Goal: Find contact information: Find contact information

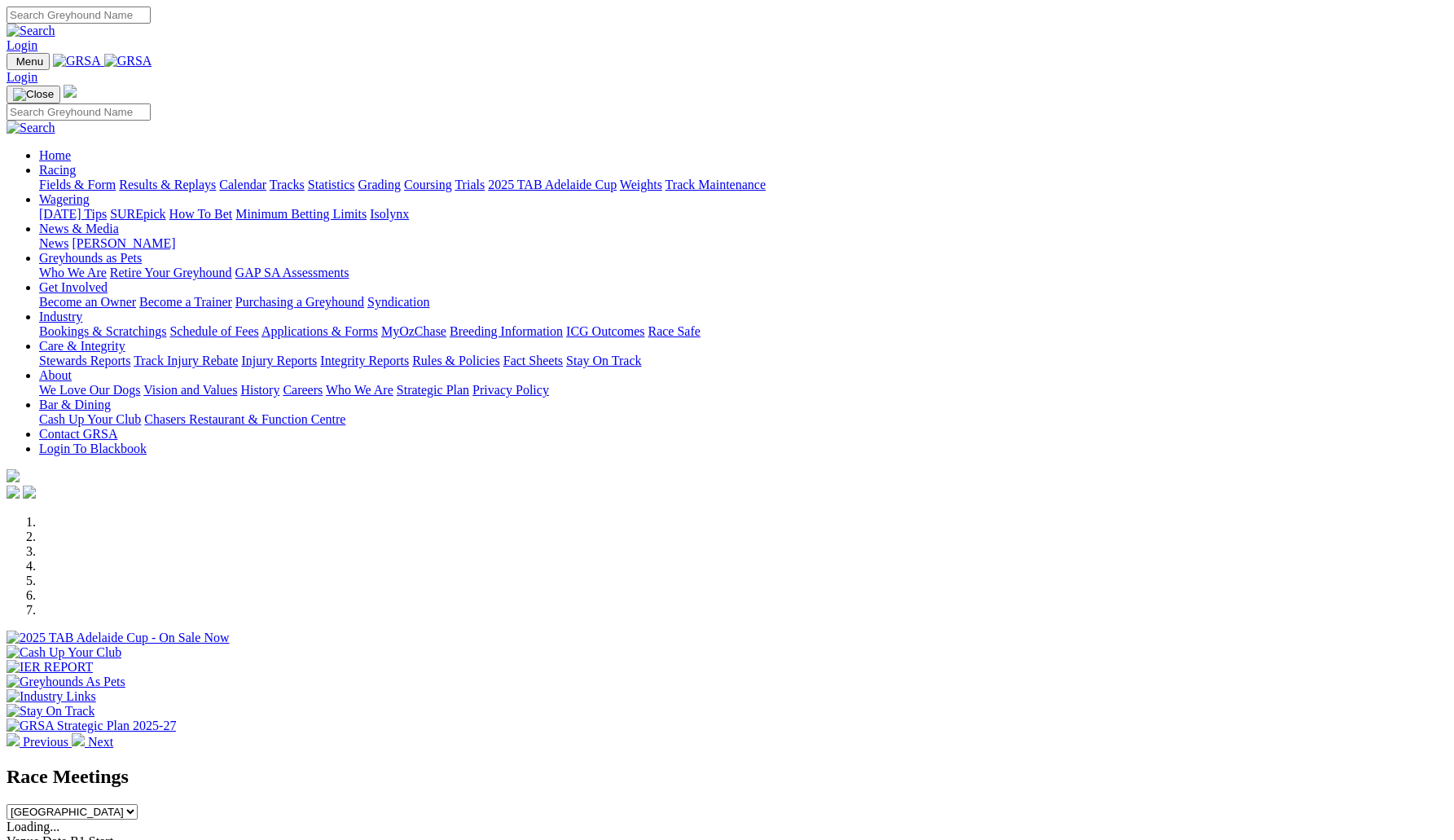
click at [90, 192] on link "Wagering" at bounding box center [64, 199] width 51 height 14
click at [117, 427] on link "Contact GRSA" at bounding box center [78, 434] width 78 height 14
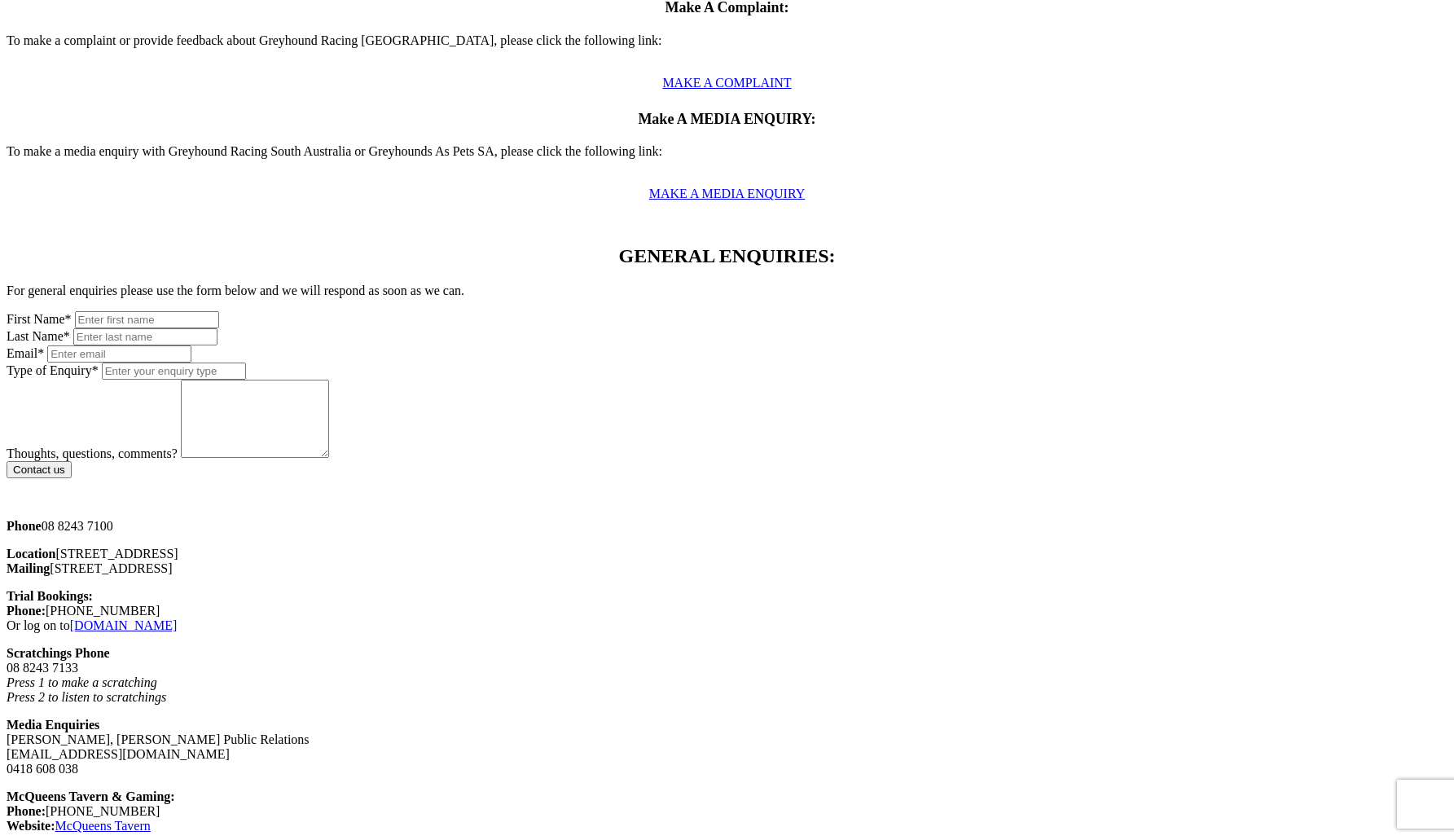
scroll to position [812, 0]
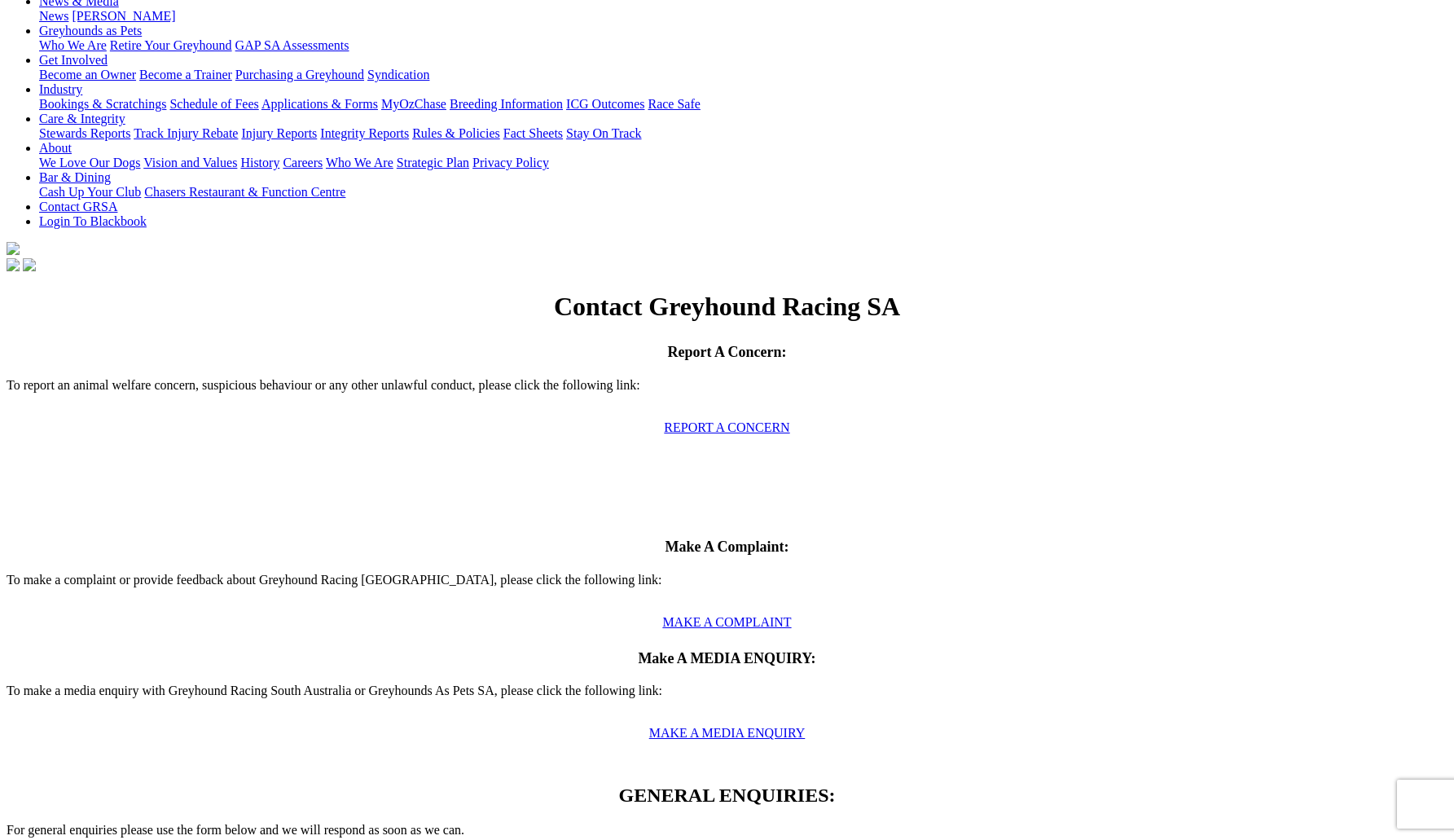
scroll to position [0, 0]
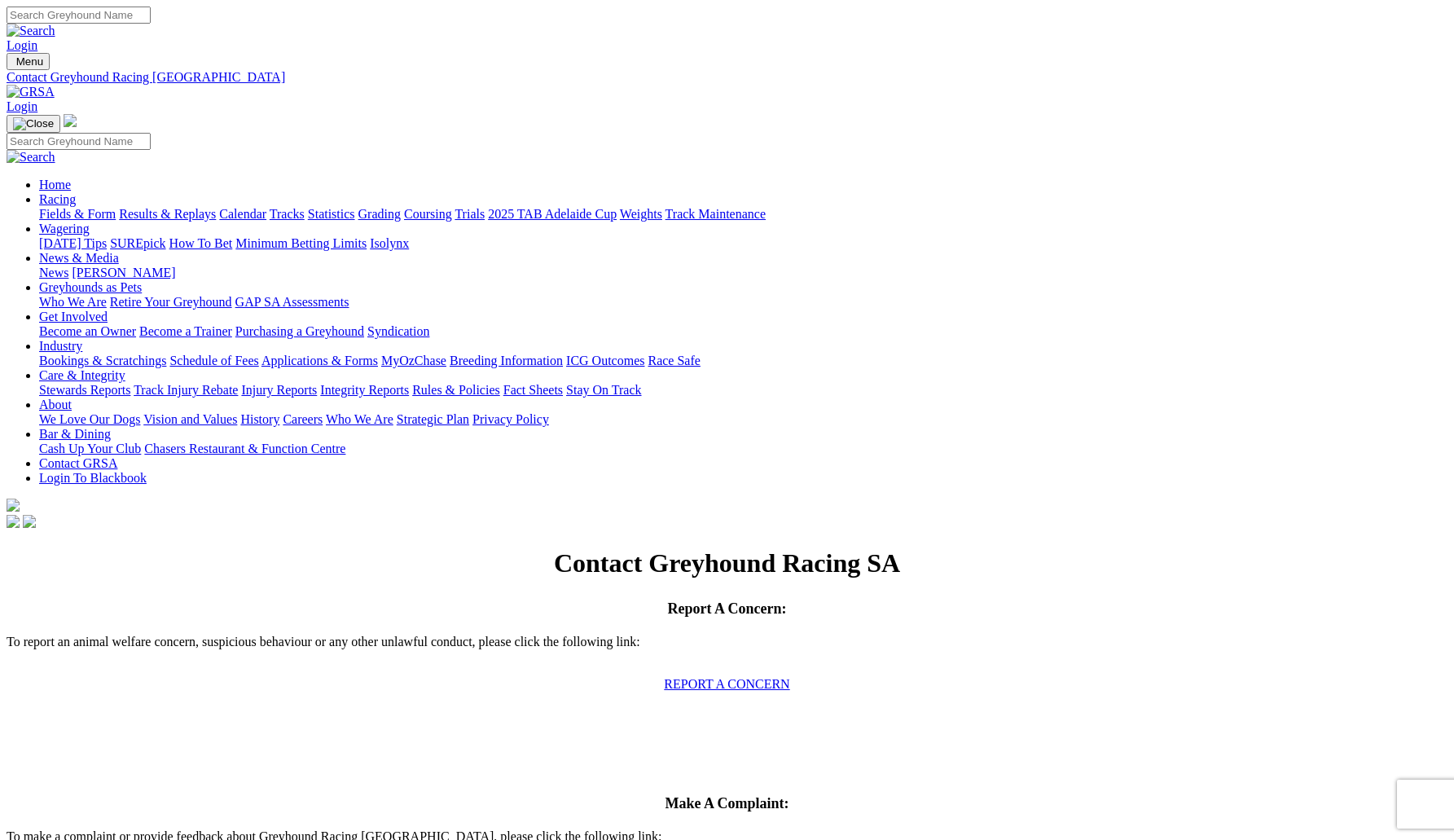
click at [576, 548] on div "Contact Greyhound Racing SA" at bounding box center [727, 563] width 1441 height 30
drag, startPoint x: 800, startPoint y: 174, endPoint x: 382, endPoint y: 166, distance: 418.1
click at [382, 548] on h1 "Contact Greyhound Racing SA" at bounding box center [727, 563] width 1441 height 30
click at [804, 548] on h1 "Contact Greyhound Racing SA" at bounding box center [727, 563] width 1441 height 30
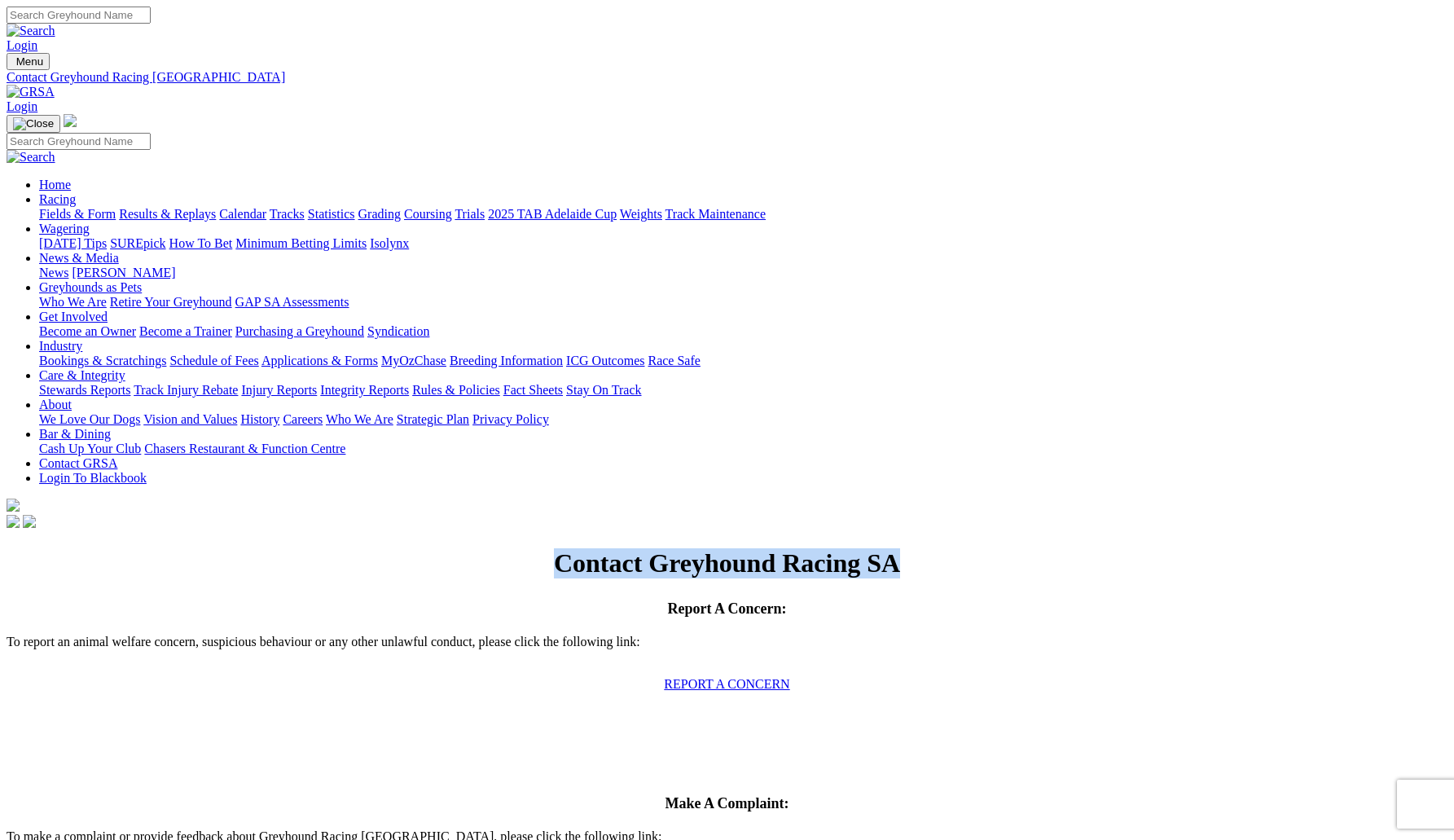
drag, startPoint x: 799, startPoint y: 169, endPoint x: 392, endPoint y: 172, distance: 407.0
click at [392, 548] on h1 "Contact Greyhound Racing SA" at bounding box center [727, 563] width 1441 height 30
click at [373, 548] on h1 "Contact Greyhound Racing SA" at bounding box center [727, 563] width 1441 height 30
drag, startPoint x: 378, startPoint y: 174, endPoint x: 817, endPoint y: 184, distance: 439.1
click at [817, 548] on h1 "Contact Greyhound Racing SA" at bounding box center [727, 563] width 1441 height 30
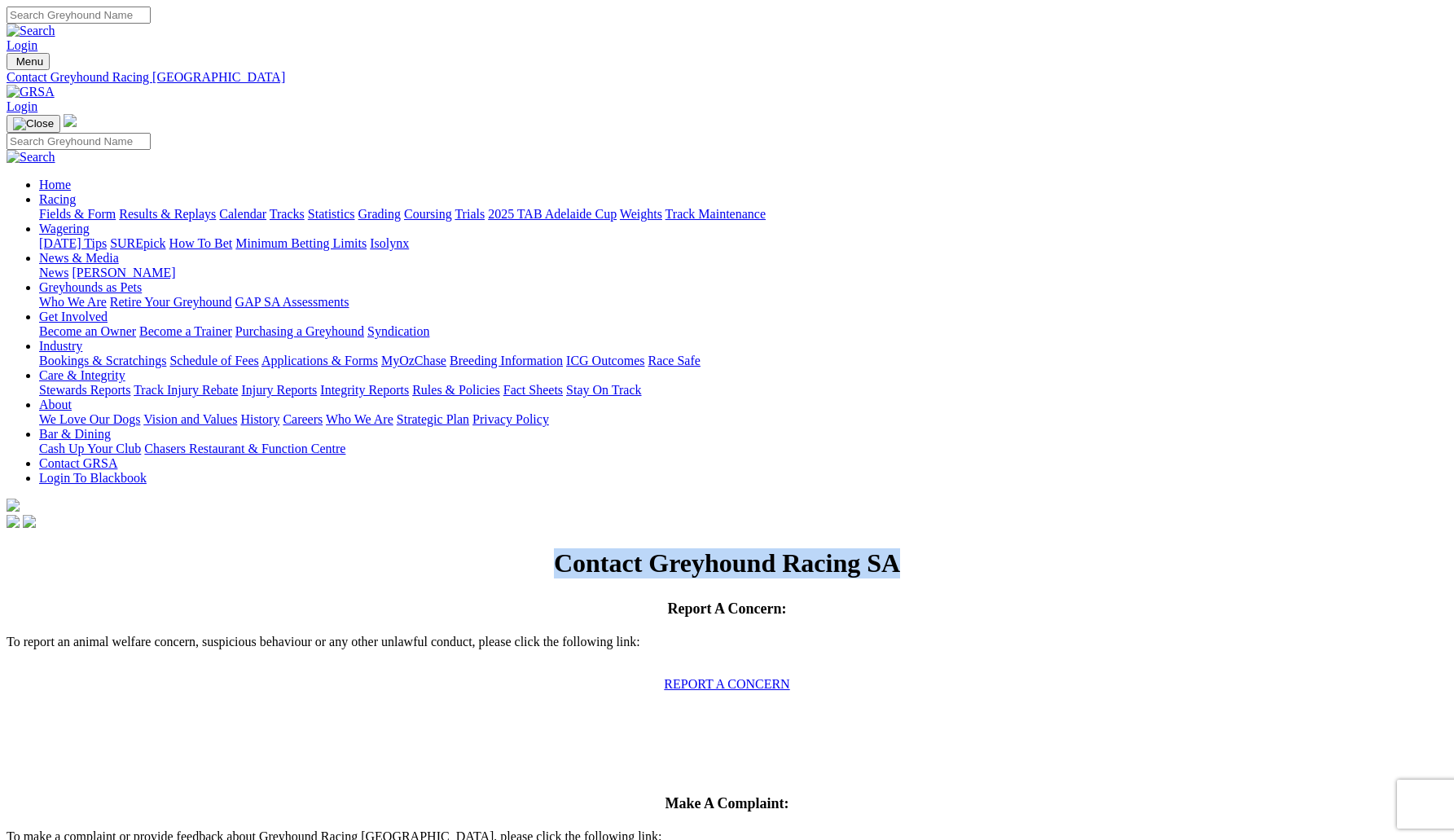
click at [802, 548] on h1 "Contact Greyhound Racing SA" at bounding box center [727, 563] width 1441 height 30
drag, startPoint x: 804, startPoint y: 173, endPoint x: 394, endPoint y: 172, distance: 410.0
click at [394, 548] on h1 "Contact Greyhound Racing SA" at bounding box center [727, 563] width 1441 height 30
click at [807, 548] on h1 "Contact Greyhound Racing SA" at bounding box center [727, 563] width 1441 height 30
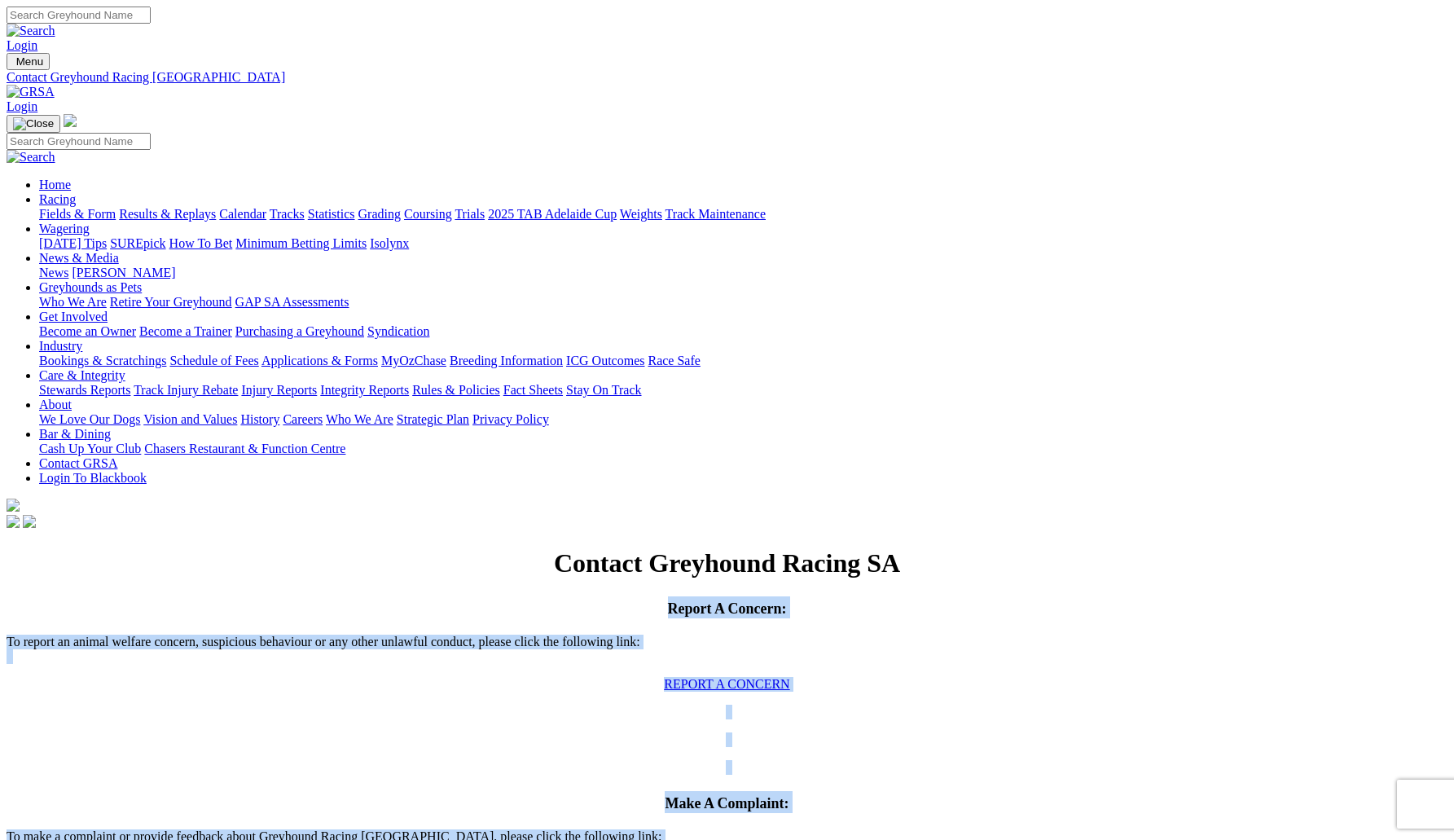
drag, startPoint x: 945, startPoint y: 267, endPoint x: 320, endPoint y: 237, distance: 625.7
click at [320, 596] on div "Report A Concern: To report an animal welfare concern, suspicious behaviour or …" at bounding box center [727, 796] width 1441 height 401
click at [347, 548] on div "Contact Greyhound Racing SA" at bounding box center [727, 563] width 1441 height 30
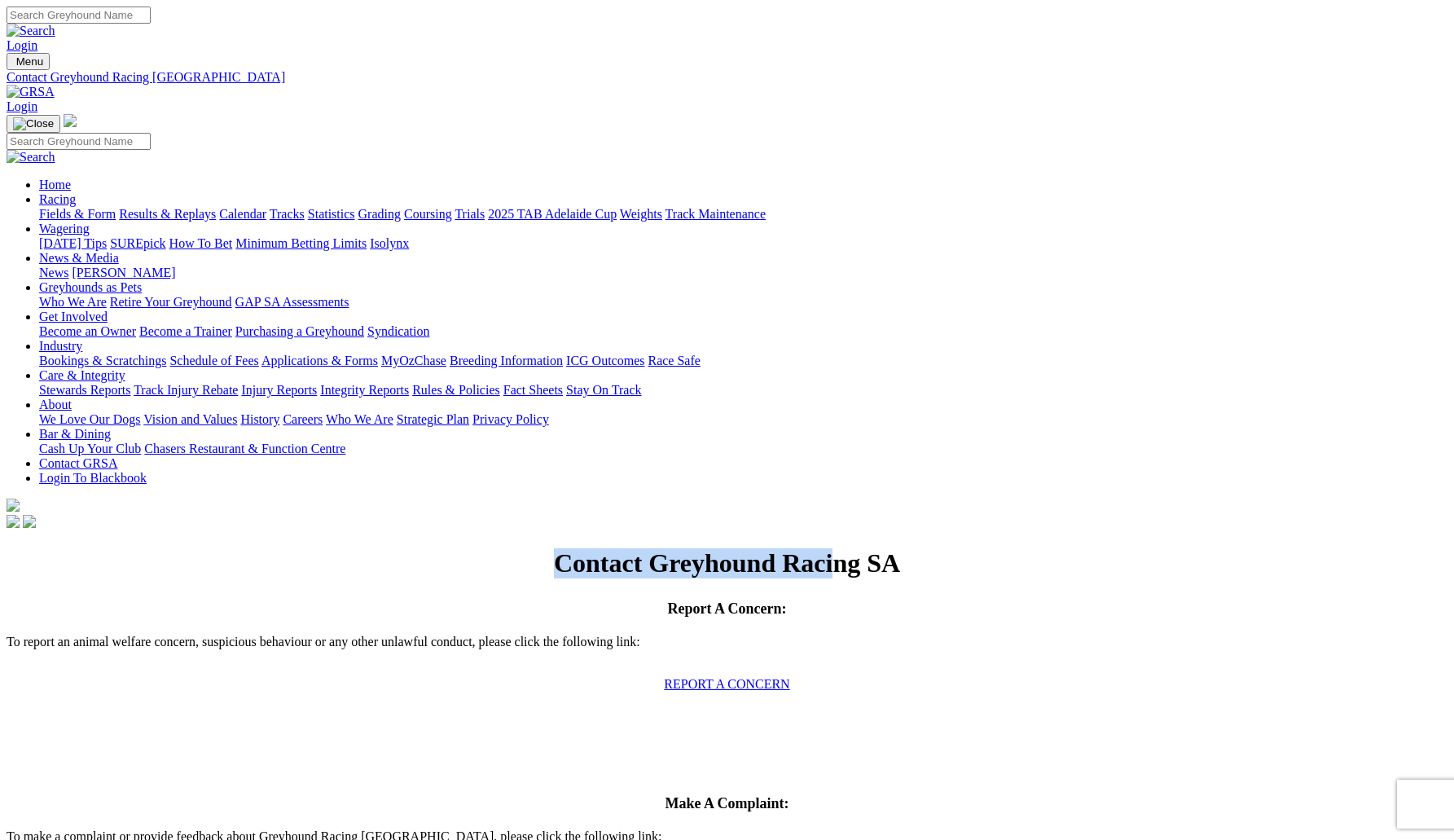
drag, startPoint x: 385, startPoint y: 169, endPoint x: 716, endPoint y: 189, distance: 331.6
click at [716, 548] on h1 "Contact Greyhound Racing SA" at bounding box center [727, 563] width 1441 height 30
drag, startPoint x: 797, startPoint y: 164, endPoint x: 397, endPoint y: 138, distance: 400.8
click at [397, 548] on div "Contact Greyhound Racing SA" at bounding box center [727, 563] width 1441 height 30
click at [517, 548] on div "Contact Greyhound Racing SA" at bounding box center [727, 563] width 1441 height 30
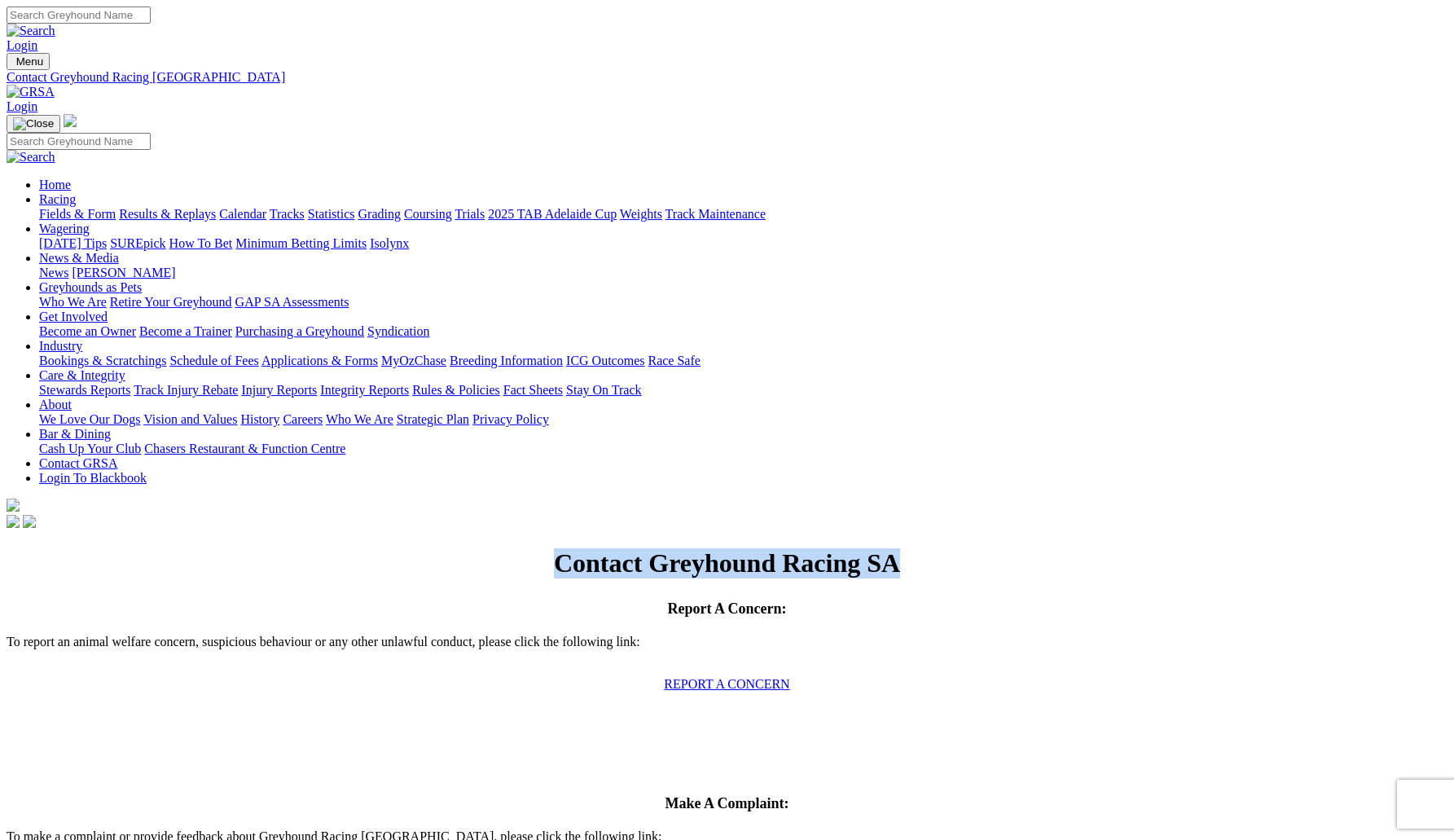
drag, startPoint x: 797, startPoint y: 169, endPoint x: 361, endPoint y: 162, distance: 436.1
click at [361, 548] on h1 "Contact Greyhound Racing SA" at bounding box center [727, 563] width 1441 height 30
click at [449, 548] on div "Contact Greyhound Racing SA" at bounding box center [727, 563] width 1441 height 30
click at [413, 548] on h1 "Contact Greyhound Racing SA" at bounding box center [727, 563] width 1441 height 30
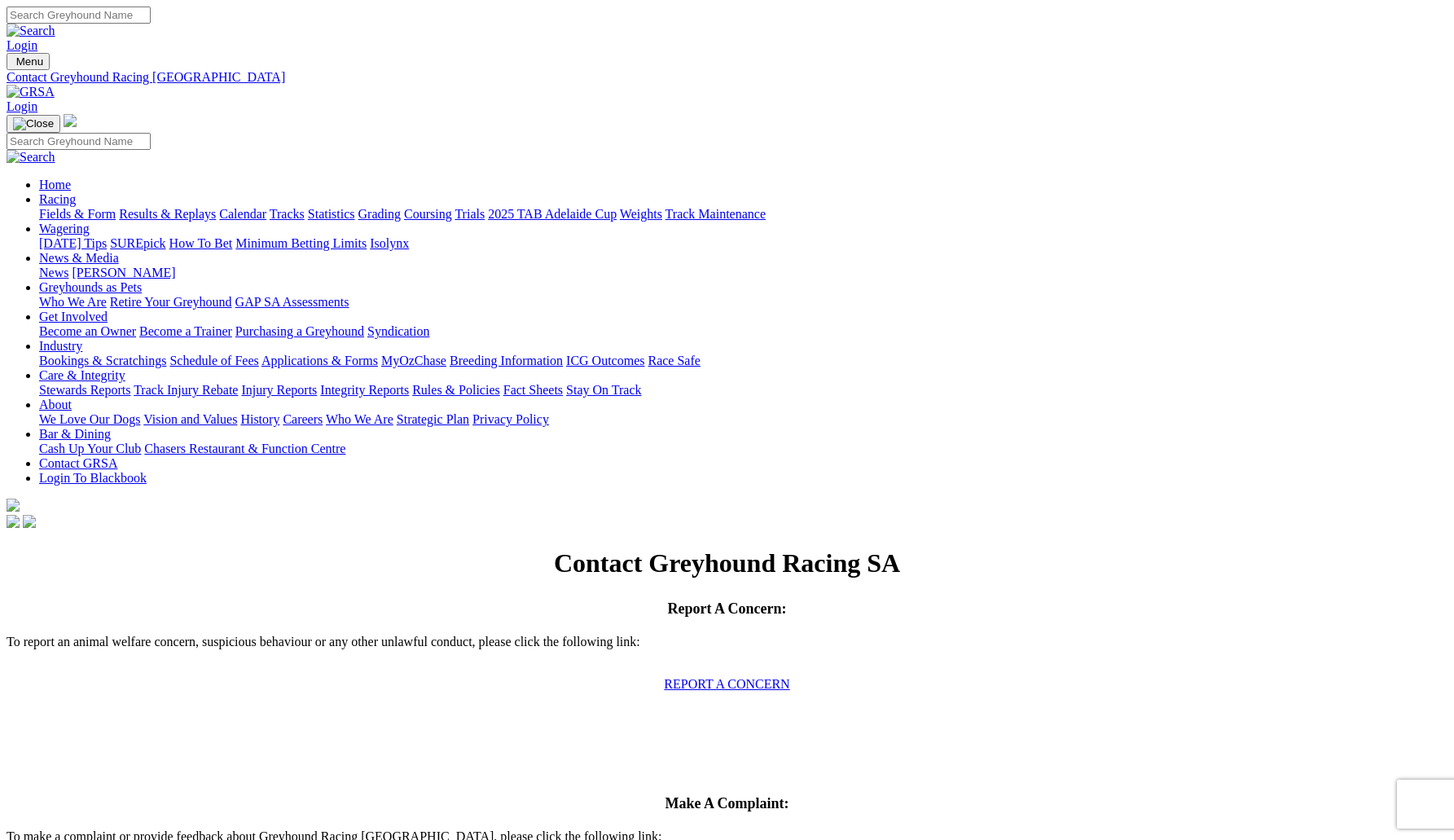
click at [554, 548] on h1 "Contact Greyhound Racing SA" at bounding box center [727, 563] width 1441 height 30
click at [817, 548] on h1 "Contact Greyhound Racing SA" at bounding box center [727, 563] width 1441 height 30
drag, startPoint x: 811, startPoint y: 175, endPoint x: 369, endPoint y: 162, distance: 442.2
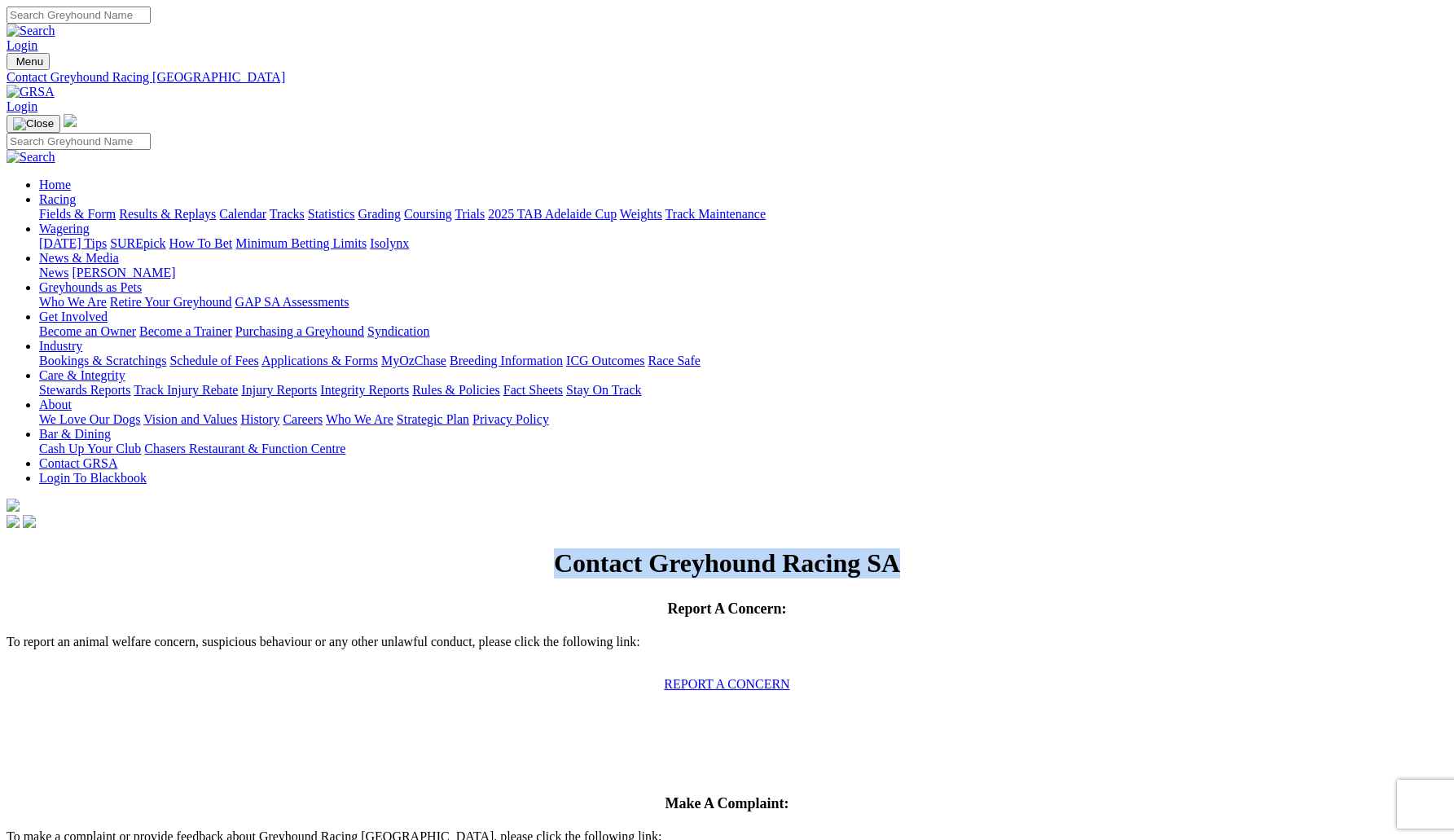
click at [369, 548] on h1 "Contact Greyhound Racing SA" at bounding box center [727, 563] width 1441 height 30
click at [455, 548] on div "Contact Greyhound Racing SA" at bounding box center [727, 563] width 1441 height 30
drag, startPoint x: 794, startPoint y: 171, endPoint x: 351, endPoint y: 183, distance: 443.2
click at [351, 548] on h1 "Contact Greyhound Racing SA" at bounding box center [727, 563] width 1441 height 30
click at [381, 548] on h1 "Contact Greyhound Racing SA" at bounding box center [727, 563] width 1441 height 30
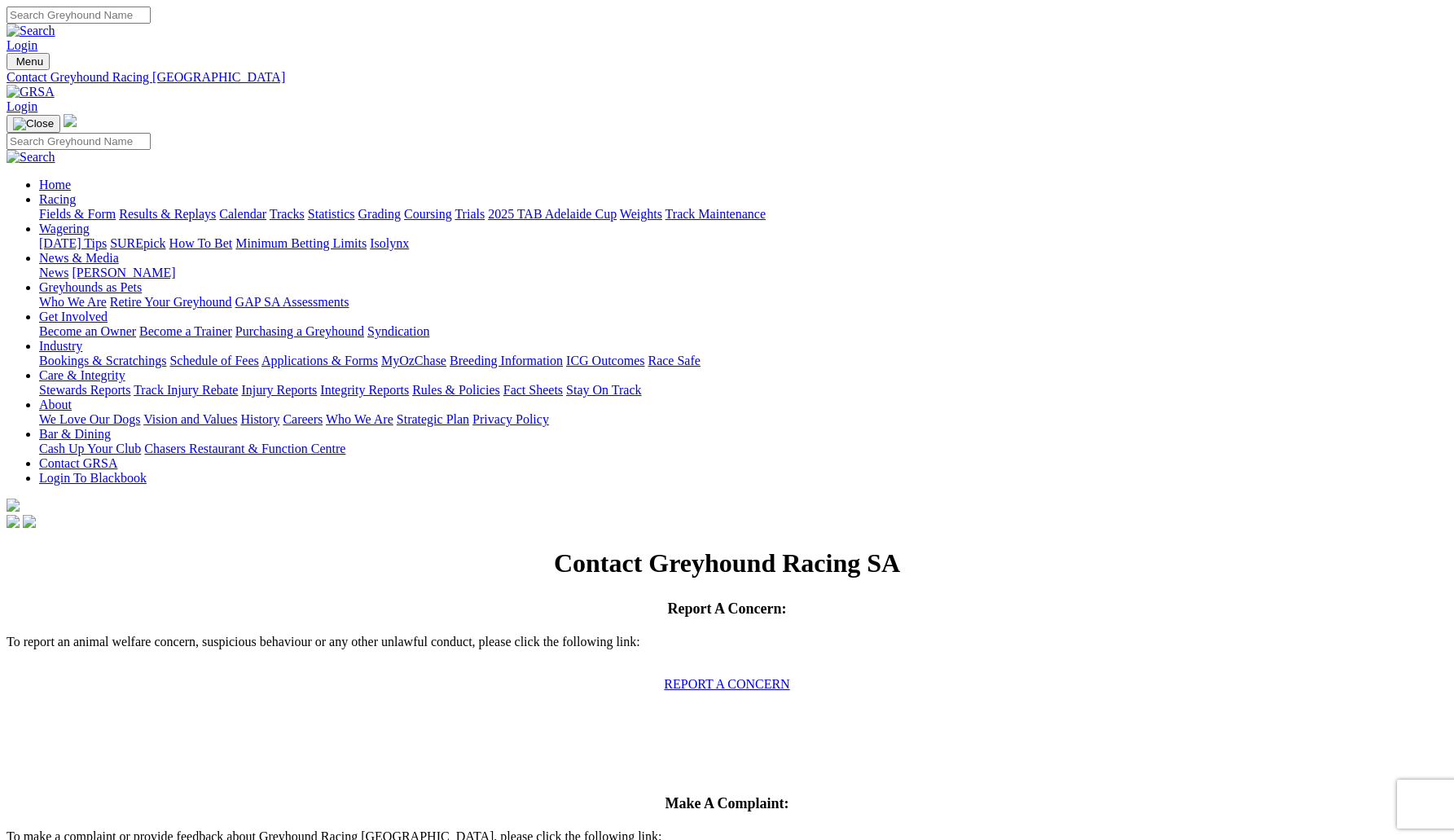
click at [424, 548] on h1 "Contact Greyhound Racing SA" at bounding box center [727, 563] width 1441 height 30
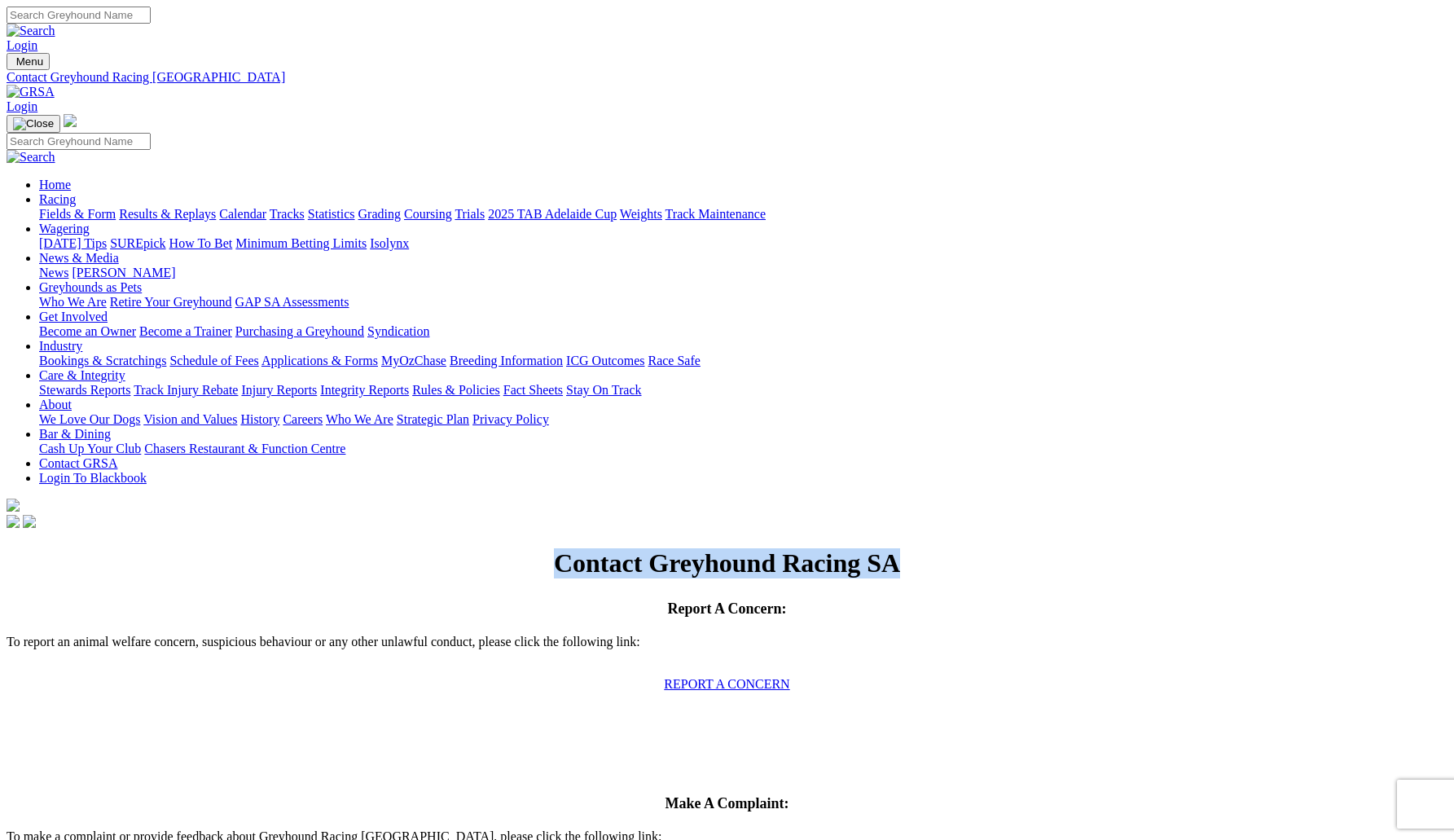
click at [620, 548] on h1 "Contact Greyhound Racing SA" at bounding box center [727, 563] width 1441 height 30
drag, startPoint x: 801, startPoint y: 173, endPoint x: 345, endPoint y: 194, distance: 456.5
click at [345, 548] on div "Contact Greyhound Racing SA" at bounding box center [727, 563] width 1441 height 30
drag, startPoint x: 786, startPoint y: 176, endPoint x: 386, endPoint y: 160, distance: 400.3
click at [386, 548] on h1 "Contact Greyhound Racing SA" at bounding box center [727, 563] width 1441 height 30
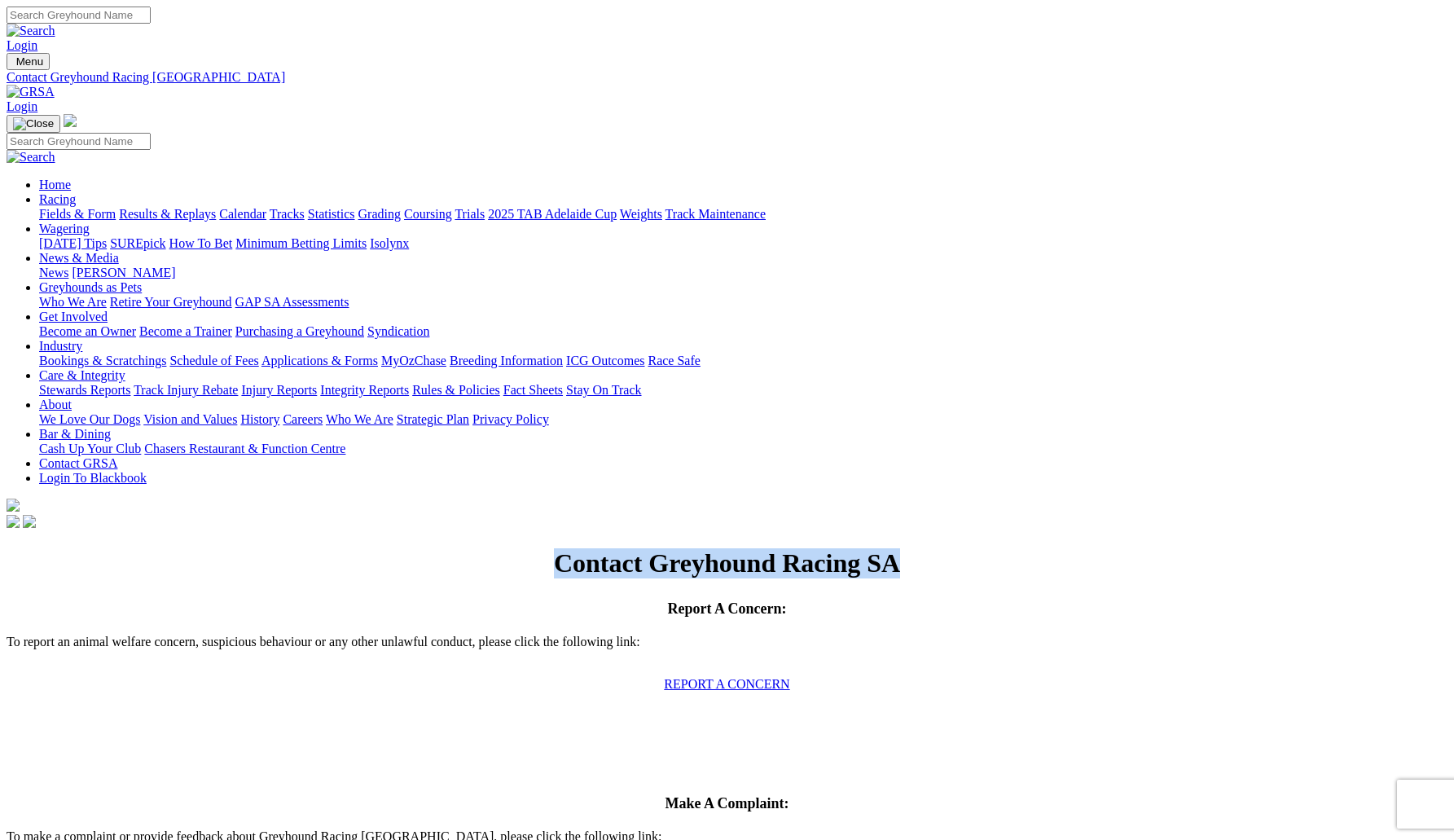
click at [386, 548] on h1 "Contact Greyhound Racing SA" at bounding box center [727, 563] width 1441 height 30
drag, startPoint x: 791, startPoint y: 174, endPoint x: 428, endPoint y: 189, distance: 363.3
click at [428, 548] on h1 "Contact Greyhound Racing SA" at bounding box center [727, 563] width 1441 height 30
click at [453, 548] on div "Contact Greyhound Racing SA" at bounding box center [727, 563] width 1441 height 30
click at [664, 795] on span "Make A Complaint:" at bounding box center [726, 803] width 124 height 17
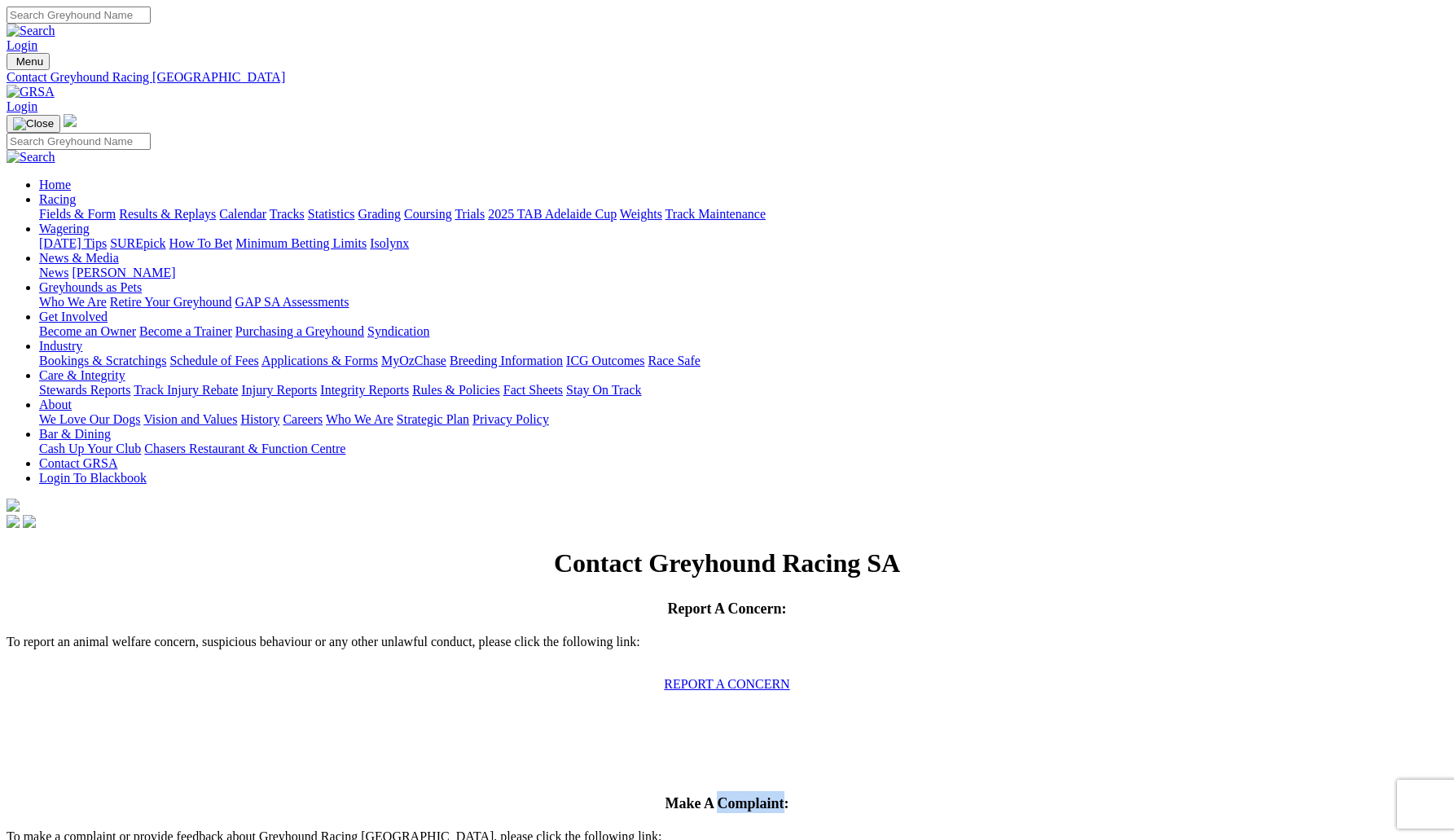
click at [664, 795] on span "Make A Complaint:" at bounding box center [726, 803] width 124 height 17
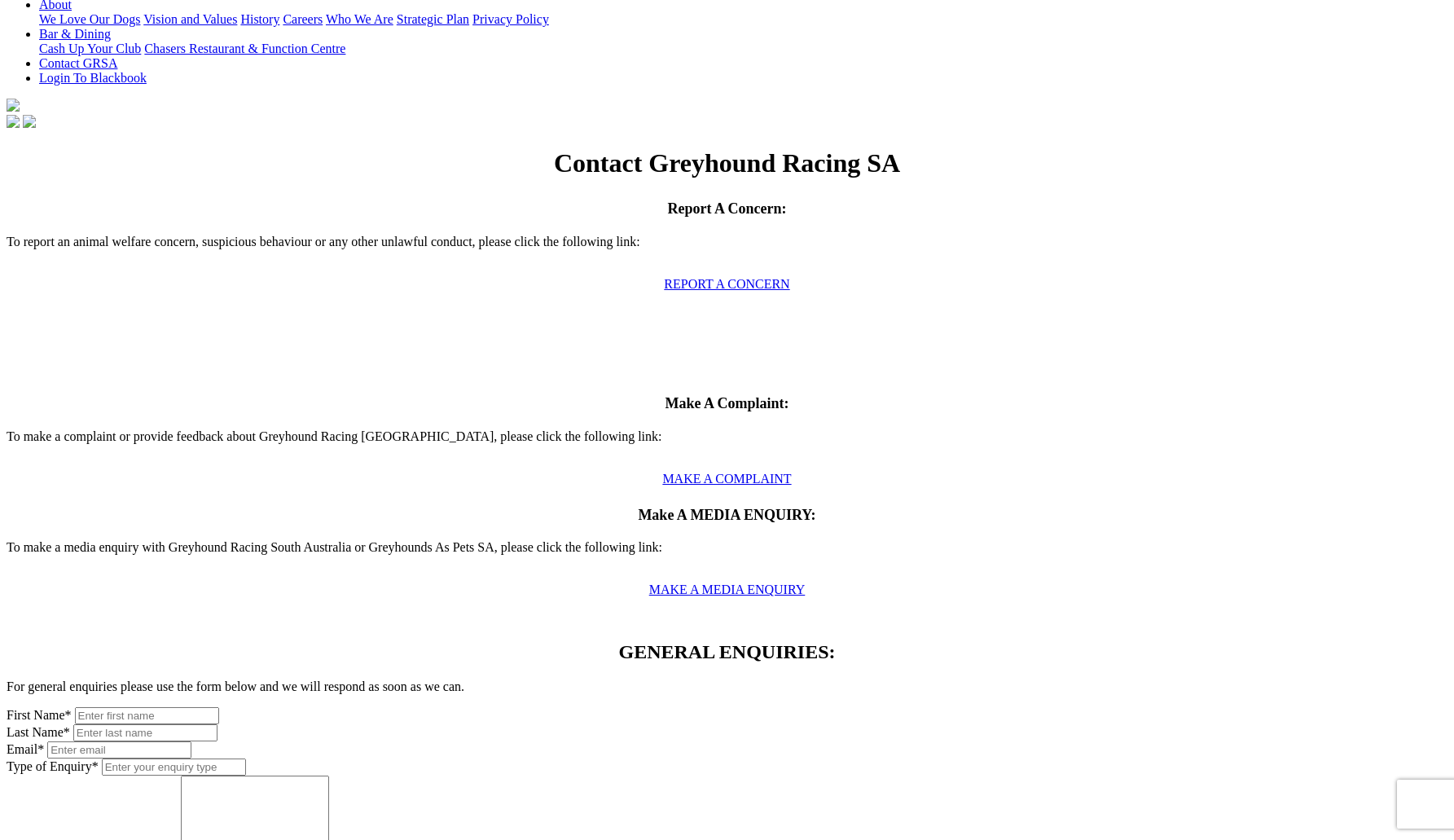
scroll to position [417, 0]
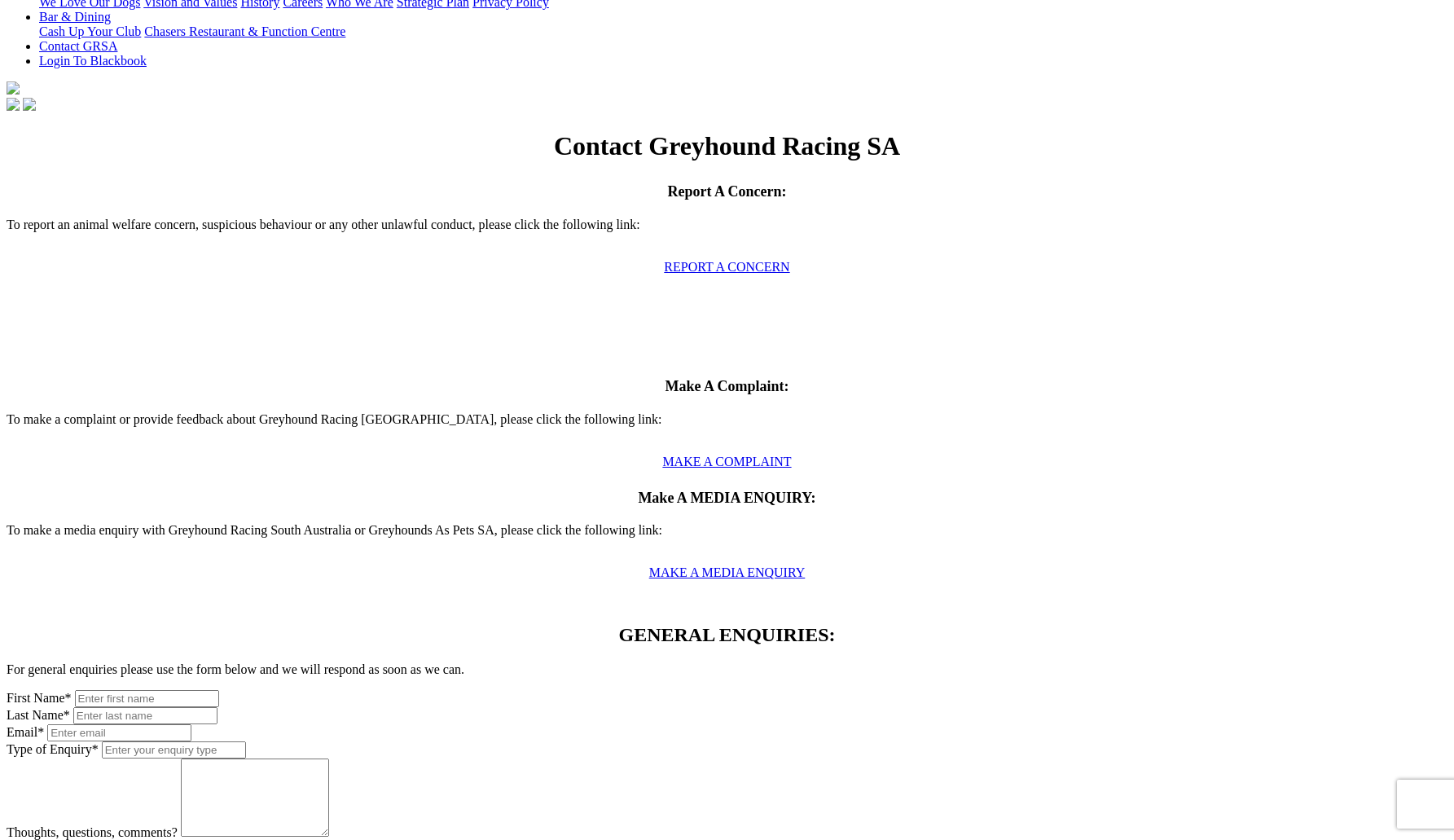
click at [619, 624] on span "GENERAL ENQUIRIES:" at bounding box center [727, 635] width 217 height 21
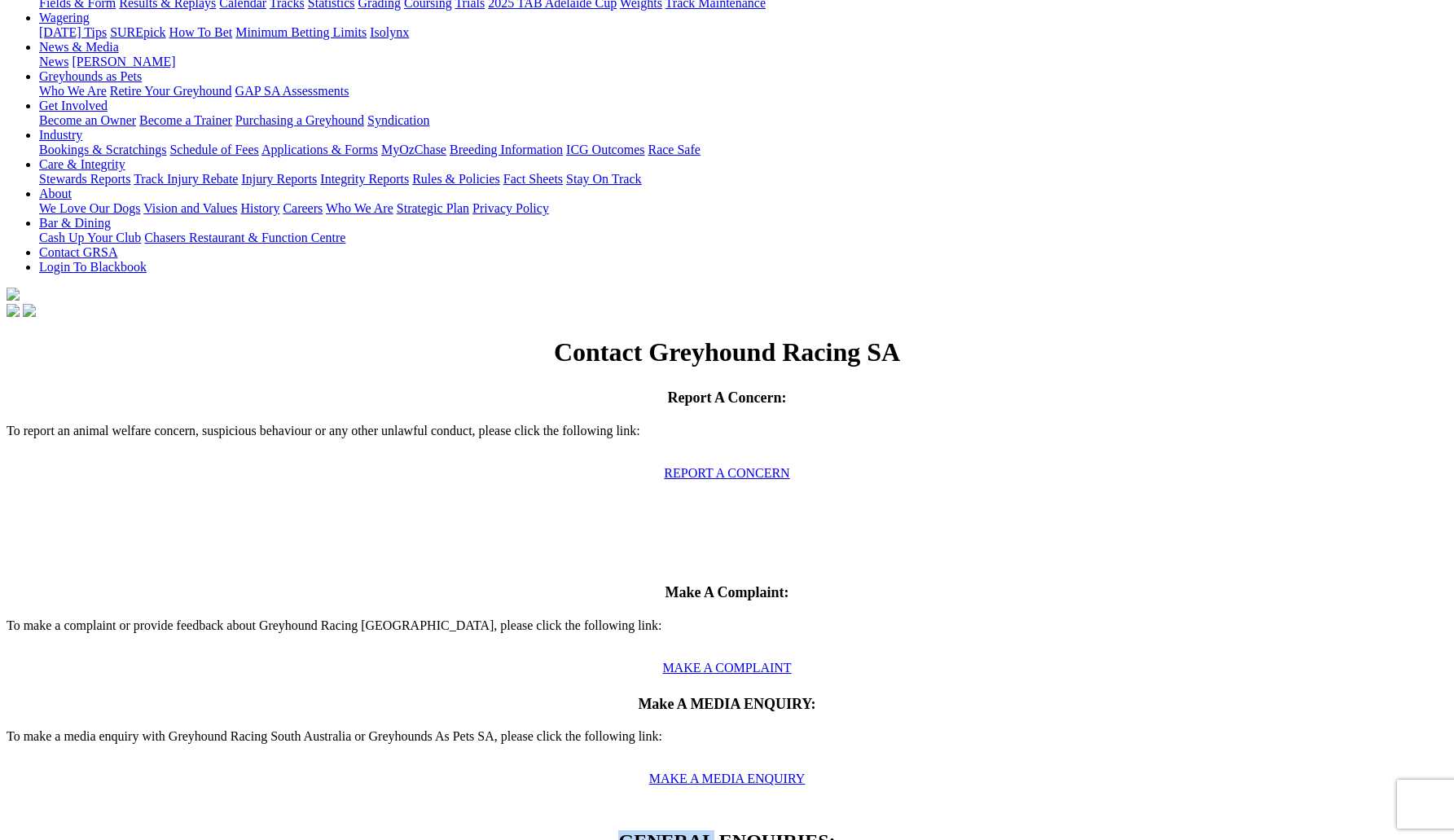
scroll to position [0, 0]
